Goal: Communication & Community: Answer question/provide support

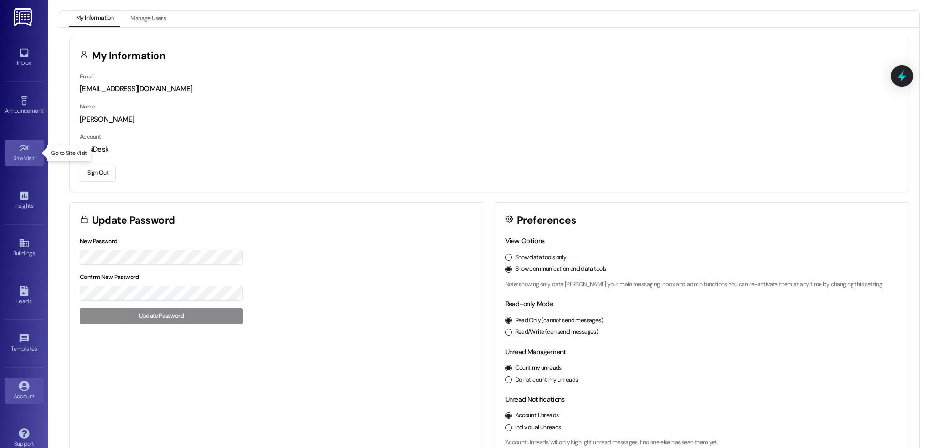
click at [30, 154] on div "Site Visit •" at bounding box center [24, 159] width 48 height 10
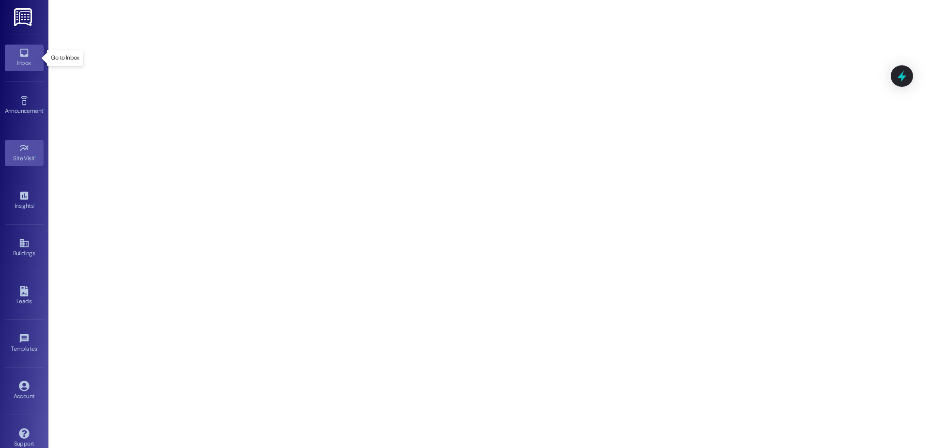
click at [25, 61] on div "Inbox" at bounding box center [24, 63] width 48 height 10
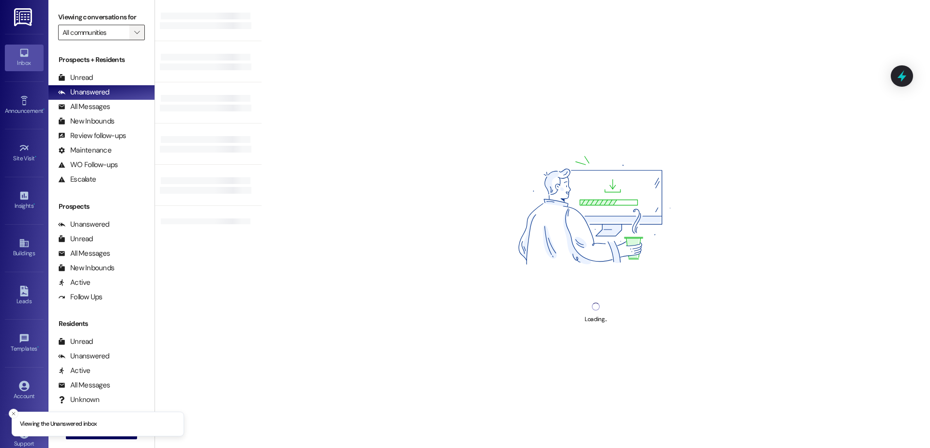
click at [134, 32] on icon "" at bounding box center [136, 33] width 5 height 8
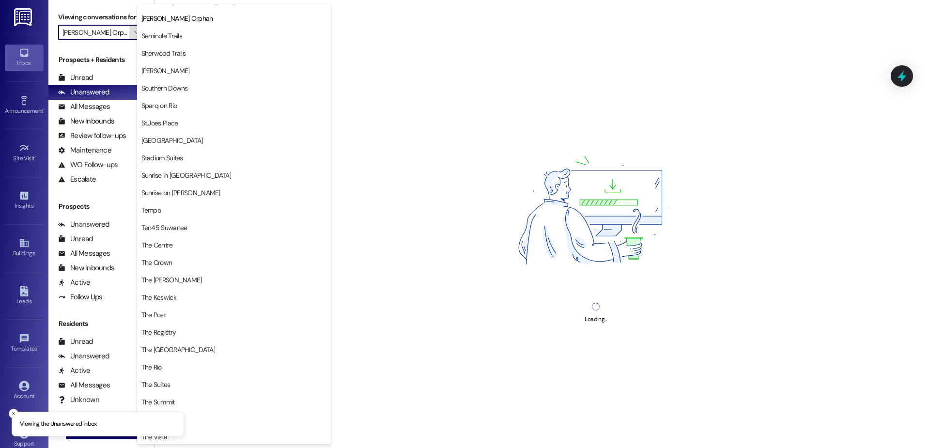
type input "Sunrise in [GEOGRAPHIC_DATA]"
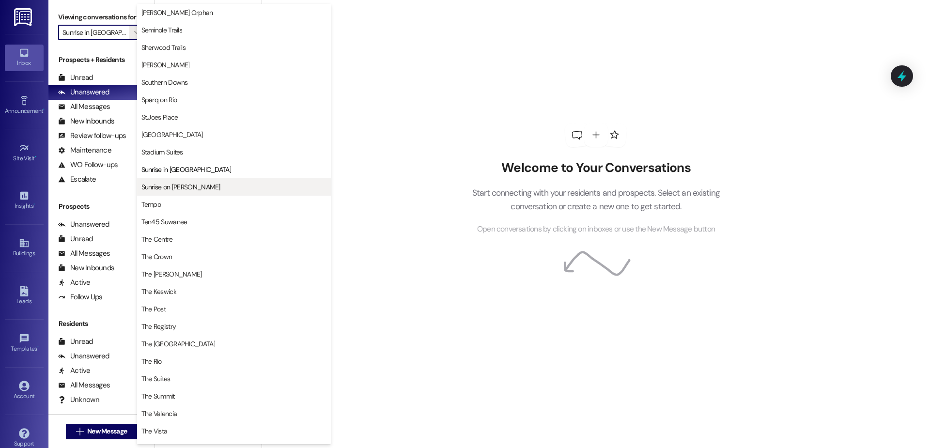
click at [168, 184] on span "Sunrise on [PERSON_NAME]" at bounding box center [180, 187] width 79 height 10
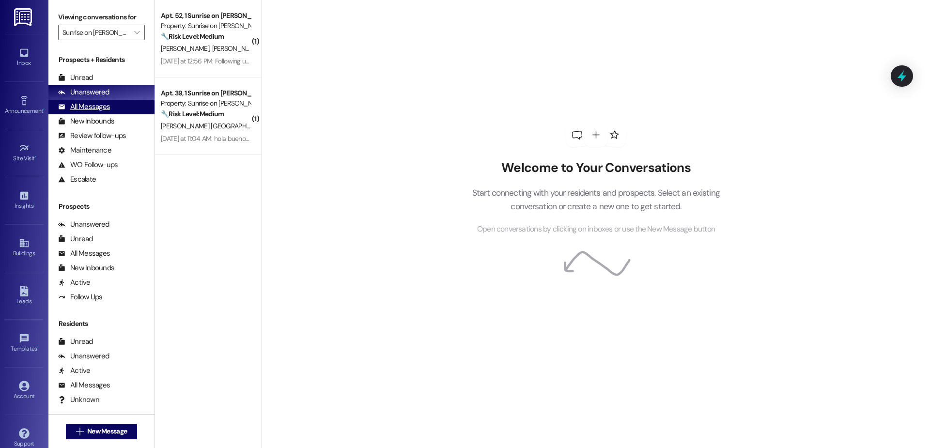
click at [99, 106] on div "All Messages" at bounding box center [84, 107] width 52 height 10
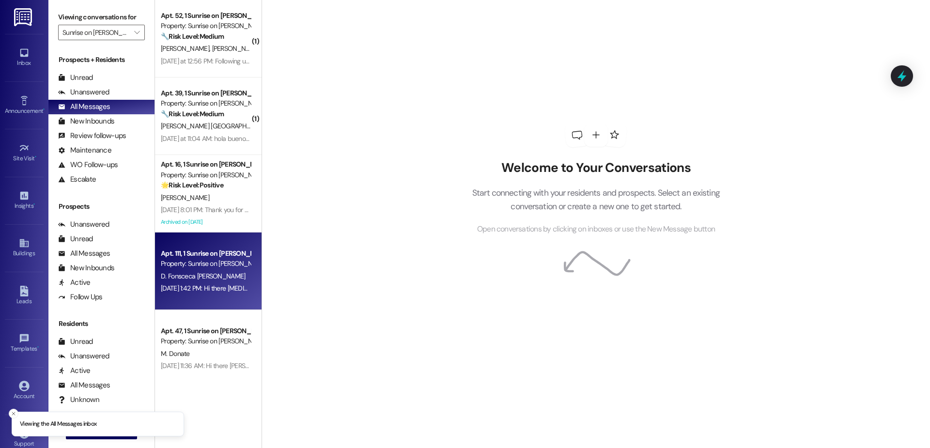
click at [201, 279] on span "D. Fonsceca [PERSON_NAME]" at bounding box center [203, 276] width 85 height 9
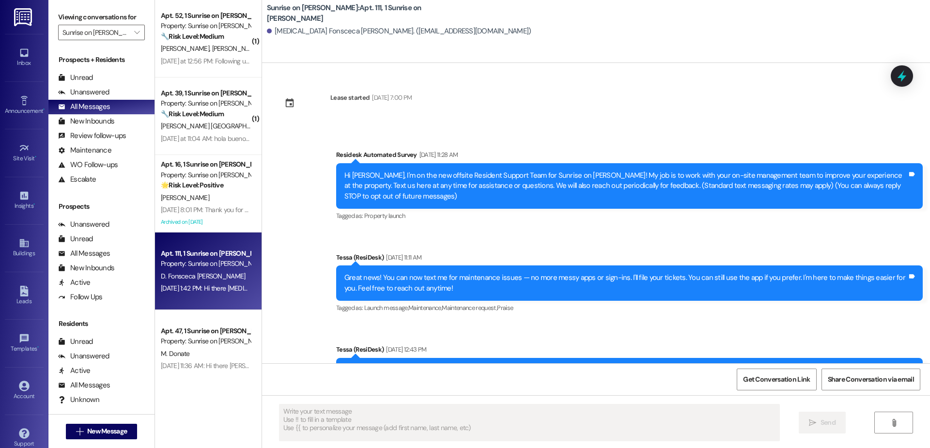
type textarea "Fetching suggested responses. Please feel free to read through the conversation…"
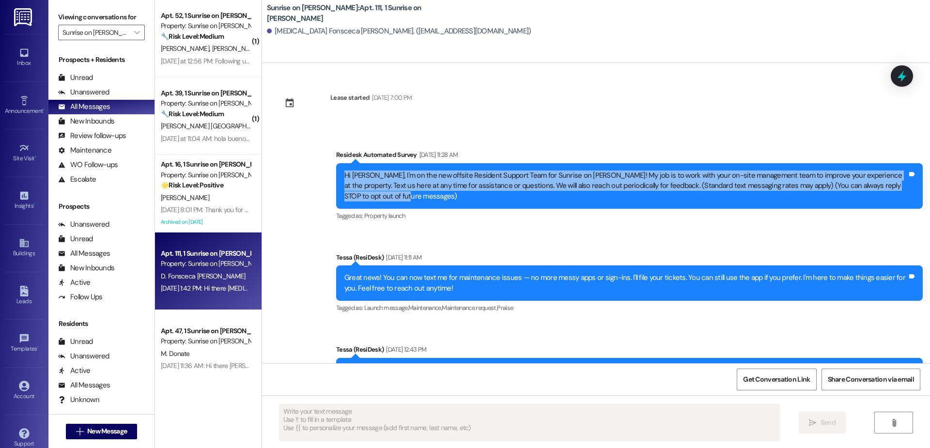
drag, startPoint x: 334, startPoint y: 175, endPoint x: 416, endPoint y: 200, distance: 86.4
click at [416, 200] on div "Hi [PERSON_NAME], I'm on the new offsite Resident Support Team for Sunrise on […" at bounding box center [629, 186] width 586 height 46
copy div "Hi [PERSON_NAME], I'm on the new offsite Resident Support Team for Sunrise on […"
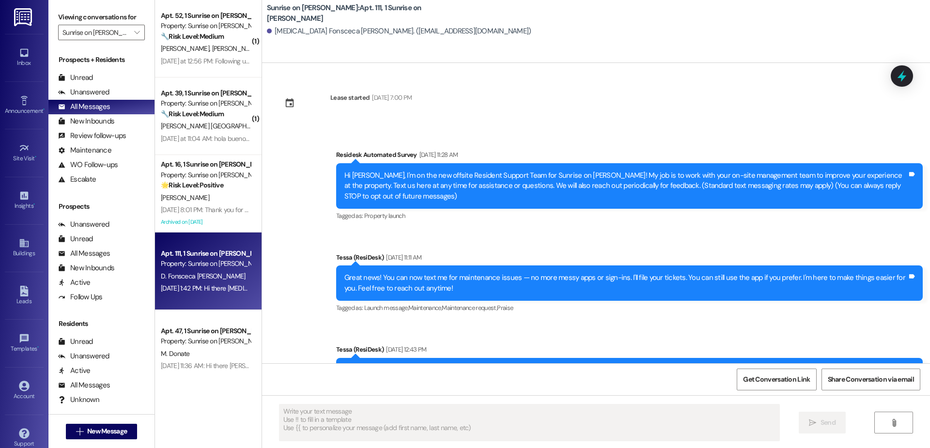
click at [529, 59] on div "Sunrise on [PERSON_NAME]: Apt. 111, 1 Sunrise on [PERSON_NAME] [MEDICAL_DATA] F…" at bounding box center [596, 31] width 668 height 63
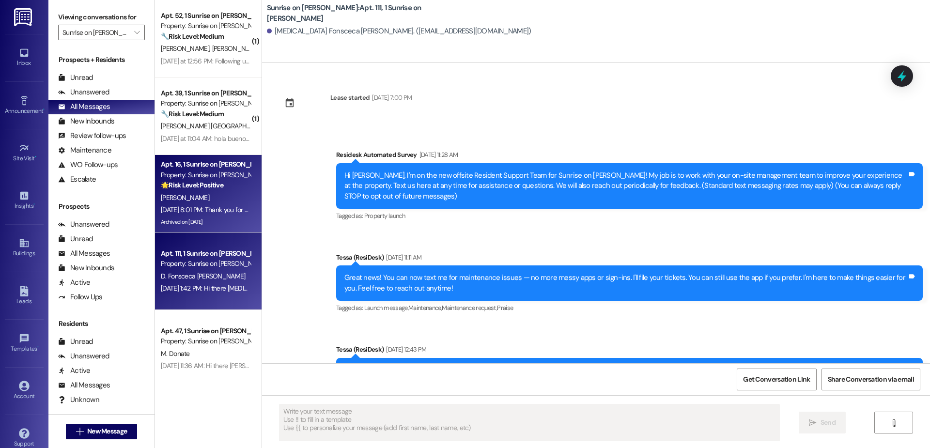
click at [192, 189] on div "🌟 Risk Level: Positive The resident is responding positively to a thank you mes…" at bounding box center [206, 185] width 90 height 10
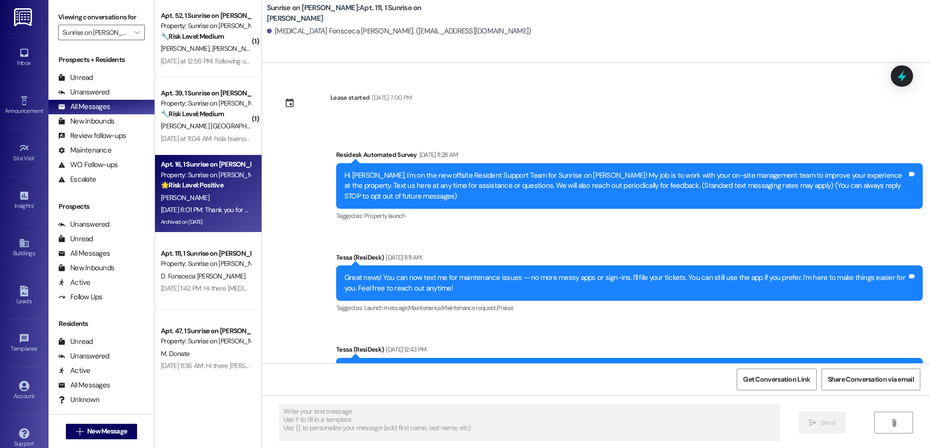
type textarea "Fetching suggested responses. Please feel free to read through the conversation…"
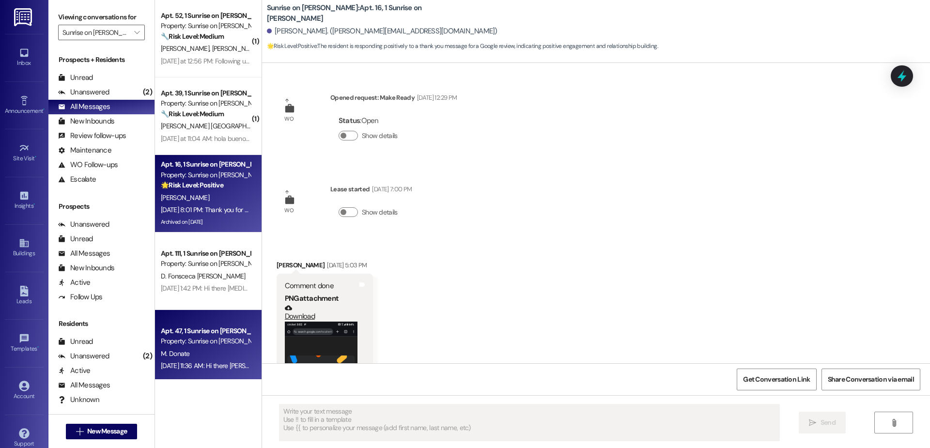
click at [187, 329] on div "Apt. 47, 1 Sunrise on [PERSON_NAME]" at bounding box center [206, 331] width 90 height 10
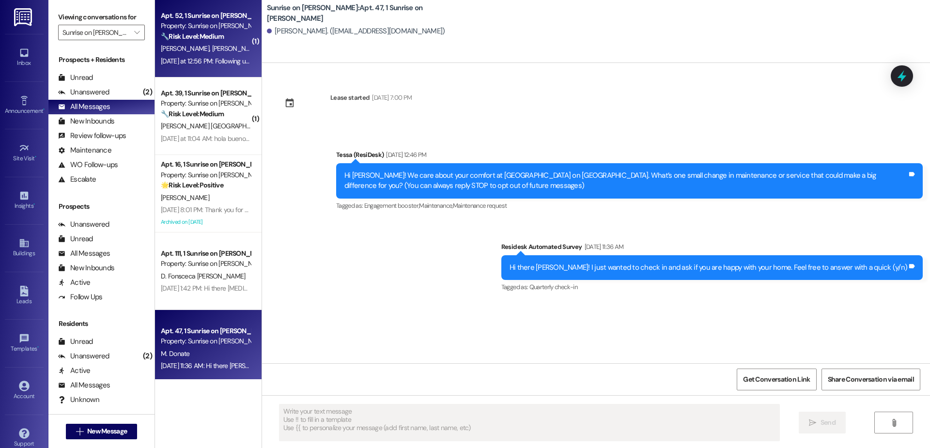
click at [187, 28] on div "Property: Sunrise on [PERSON_NAME]" at bounding box center [206, 26] width 90 height 10
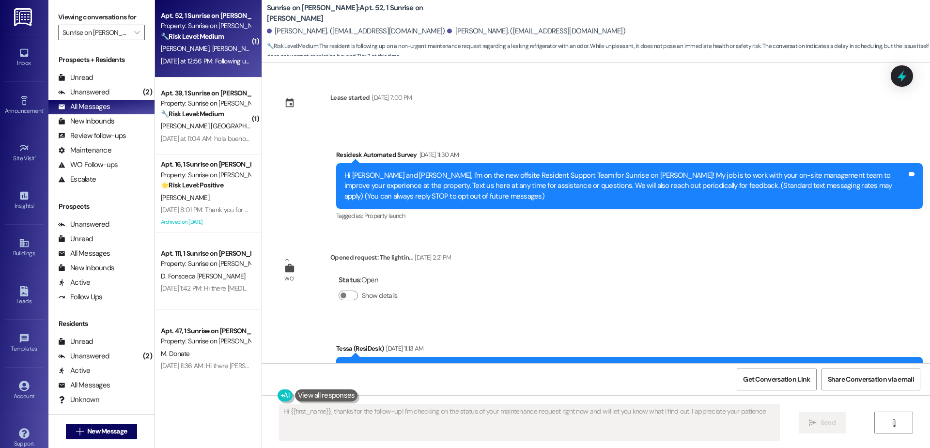
type textarea "Hi {{first_name}}, thanks for the follow-up! I'm checking on the status of your…"
